Goal: Navigation & Orientation: Go to known website

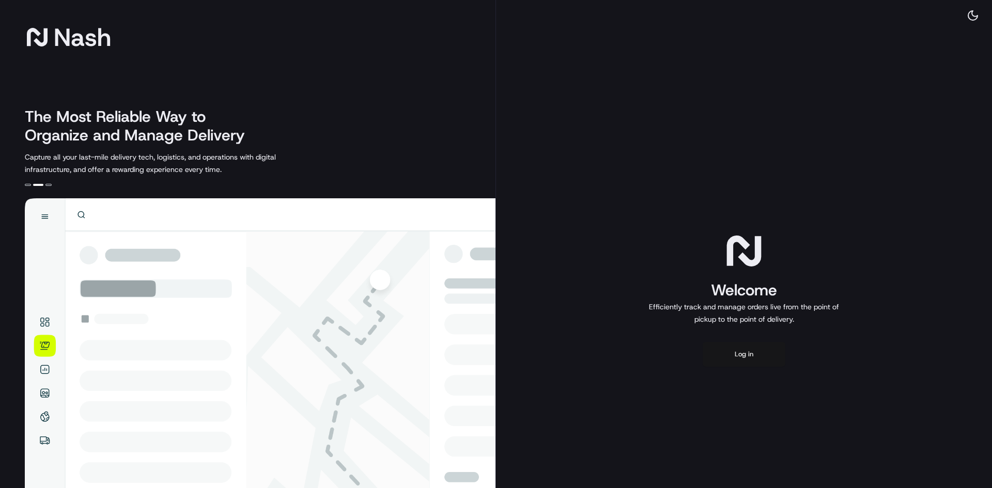
click at [750, 358] on button "Log in" at bounding box center [744, 354] width 83 height 25
